Goal: Find specific page/section: Find specific page/section

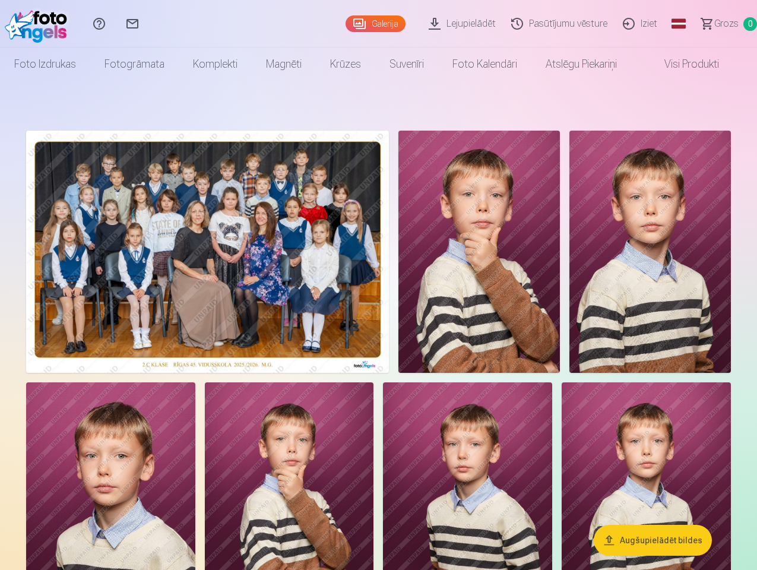
click at [667, 24] on link "Global" at bounding box center [679, 24] width 24 height 48
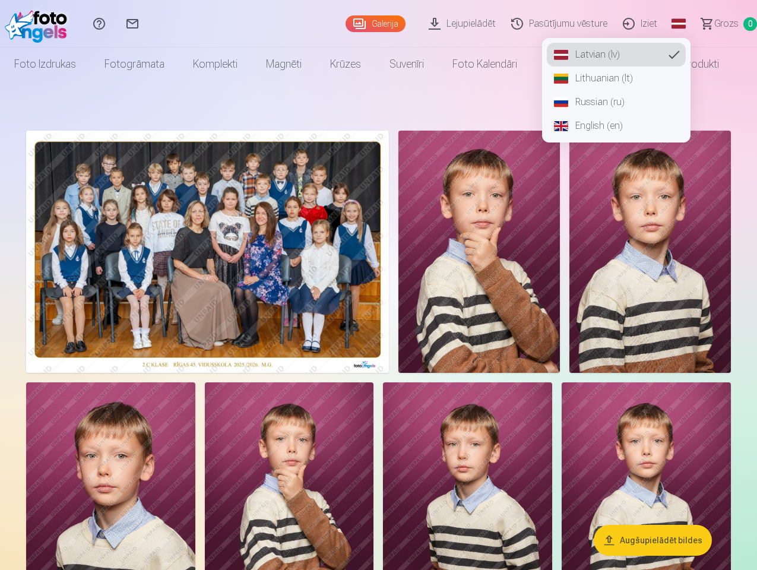
click at [267, 291] on img at bounding box center [207, 252] width 363 height 242
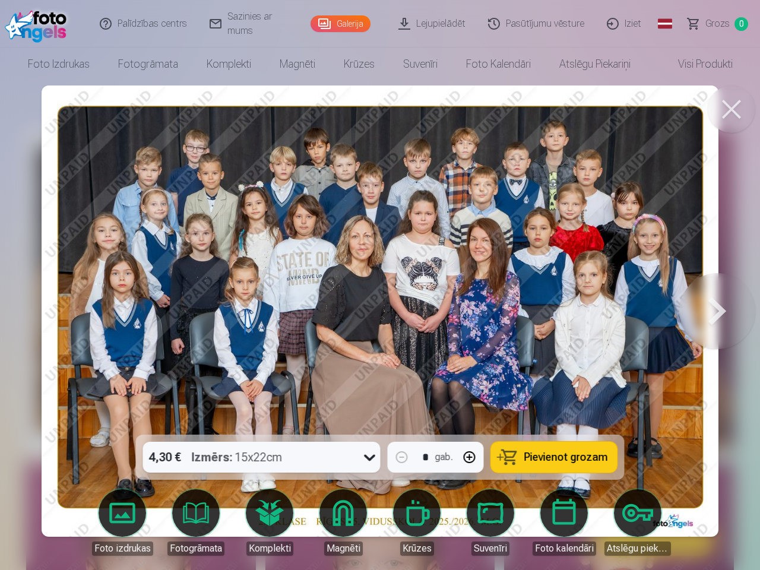
click at [624, 291] on img at bounding box center [380, 311] width 676 height 451
